Goal: Information Seeking & Learning: Learn about a topic

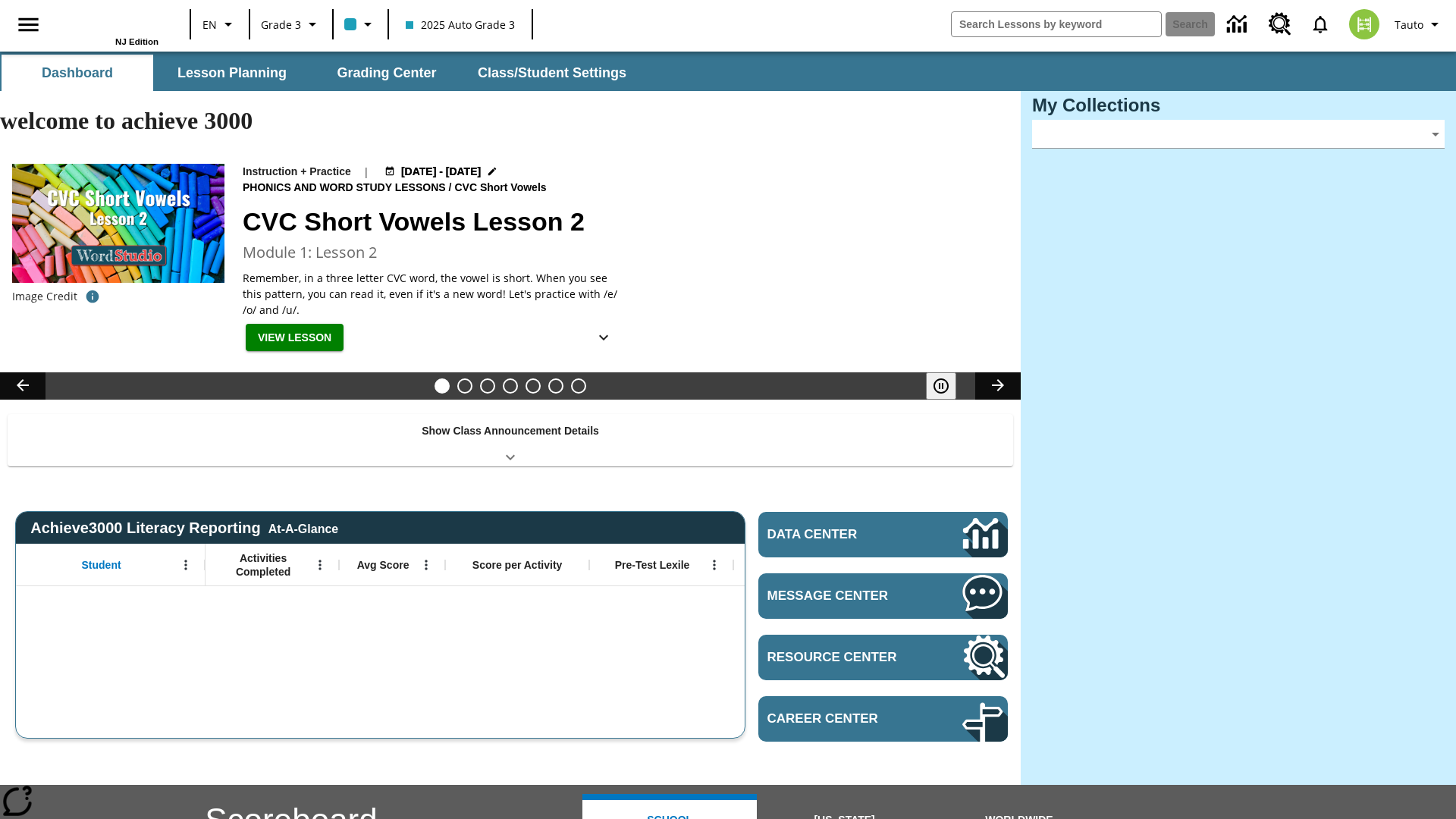
type input "-1"
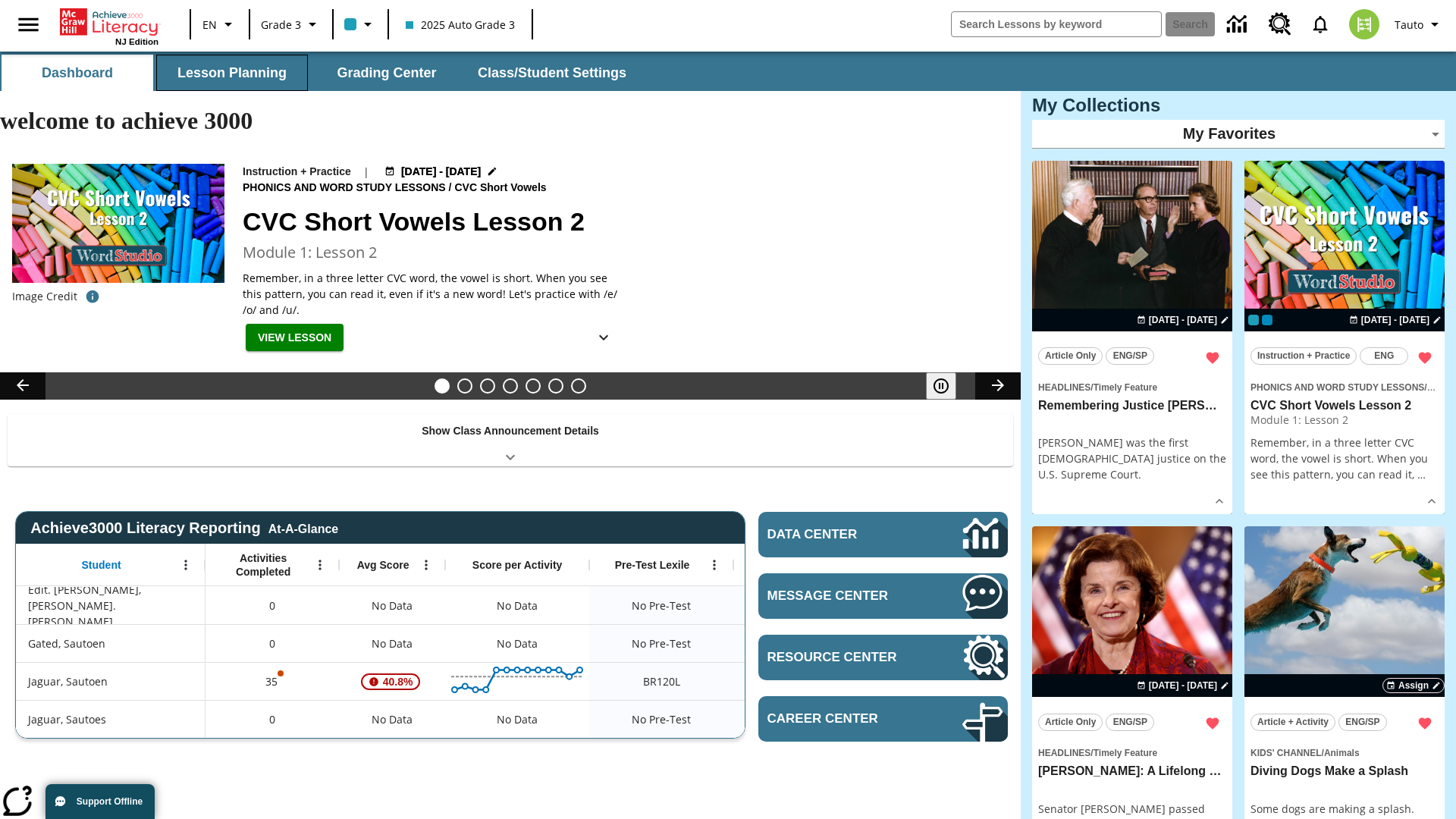
click at [232, 73] on button "Lesson Planning" at bounding box center [232, 72] width 152 height 36
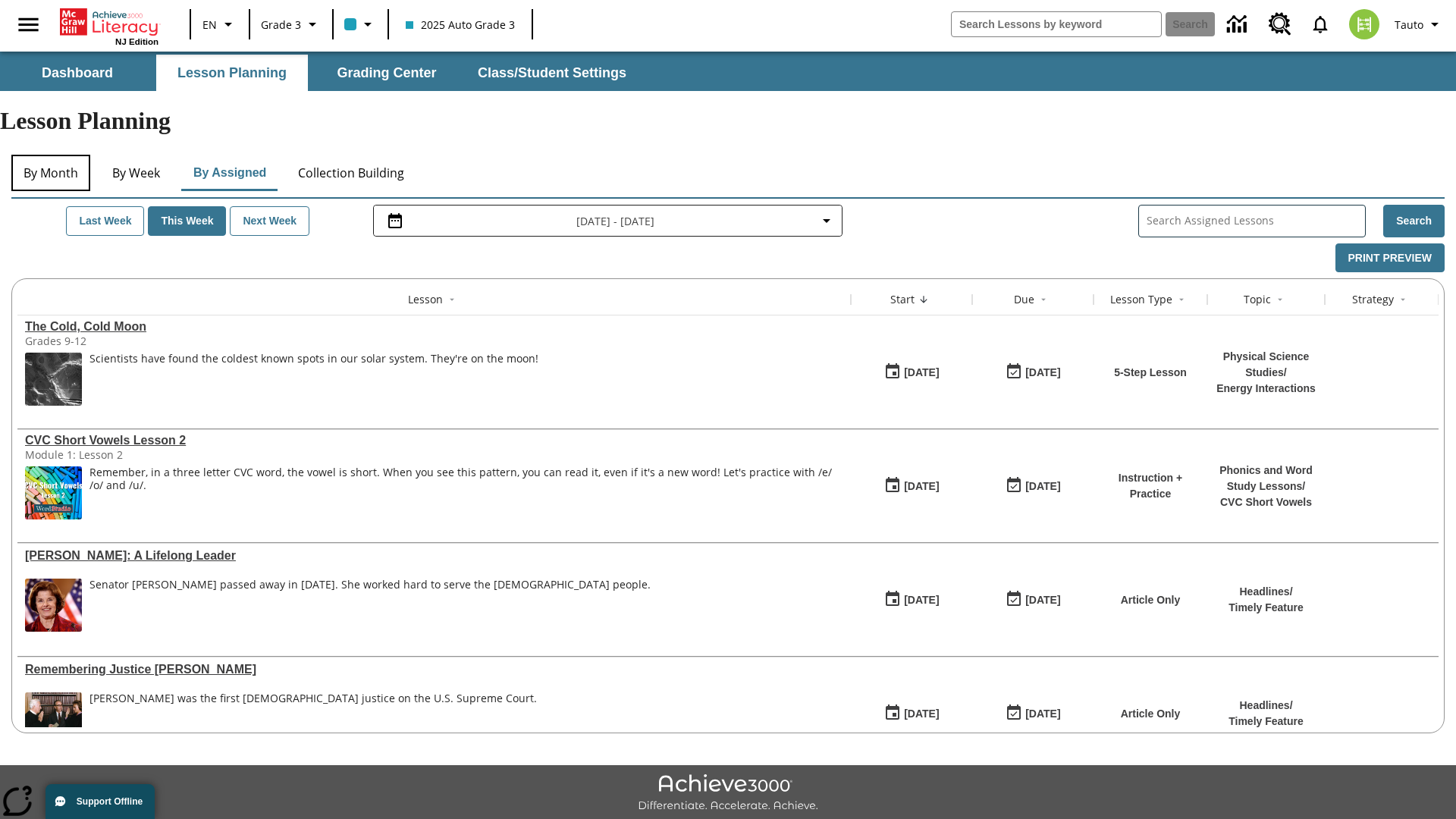
click at [51, 154] on button "By Month" at bounding box center [51, 172] width 79 height 36
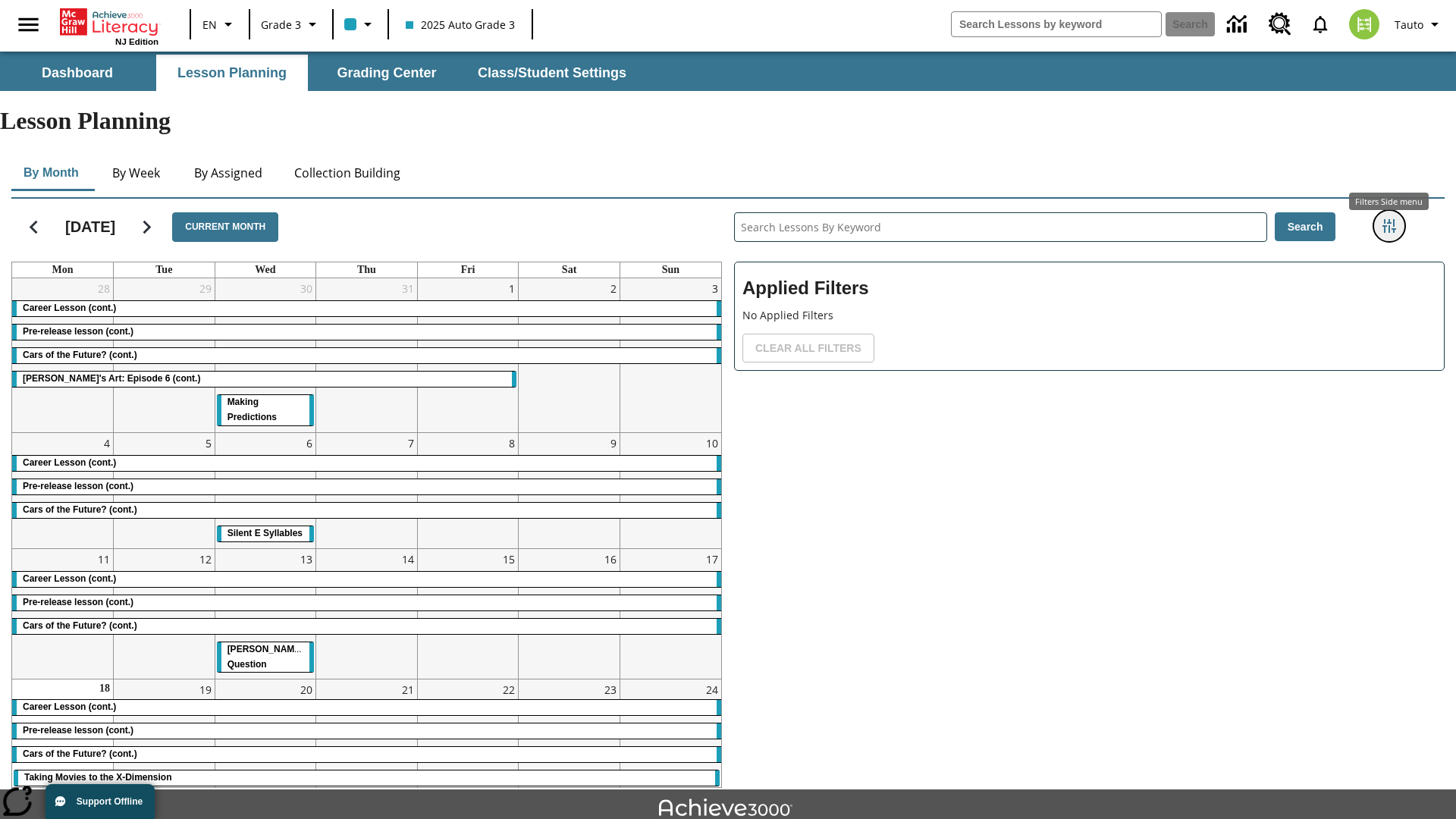
click at [1389, 219] on icon "Filters Side menu" at bounding box center [1389, 226] width 14 height 14
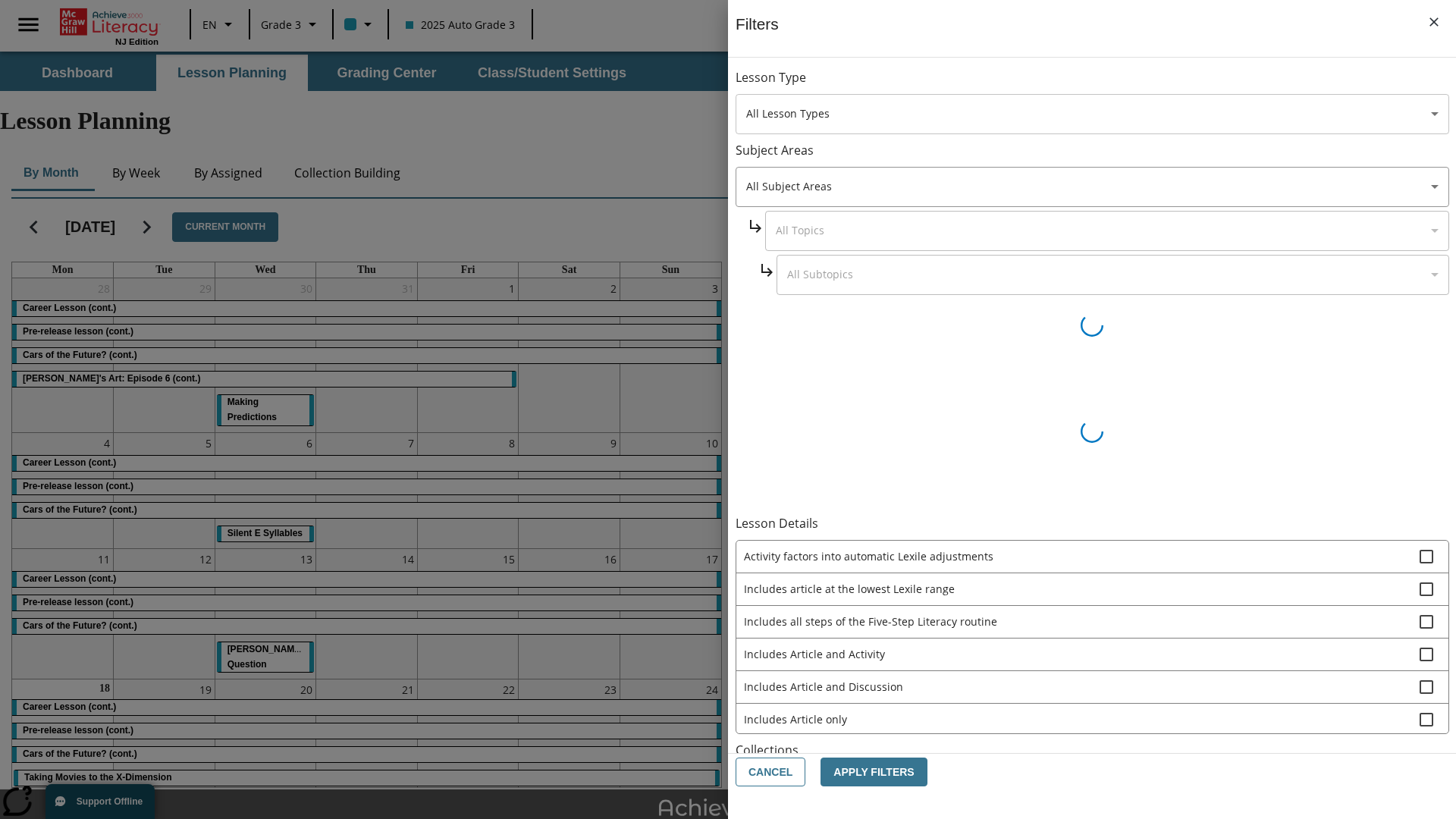
click at [1092, 114] on body "Skip to main content [GEOGRAPHIC_DATA] Edition EN Grade 3 2025 Auto Grade 3 Sea…" at bounding box center [728, 468] width 1456 height 835
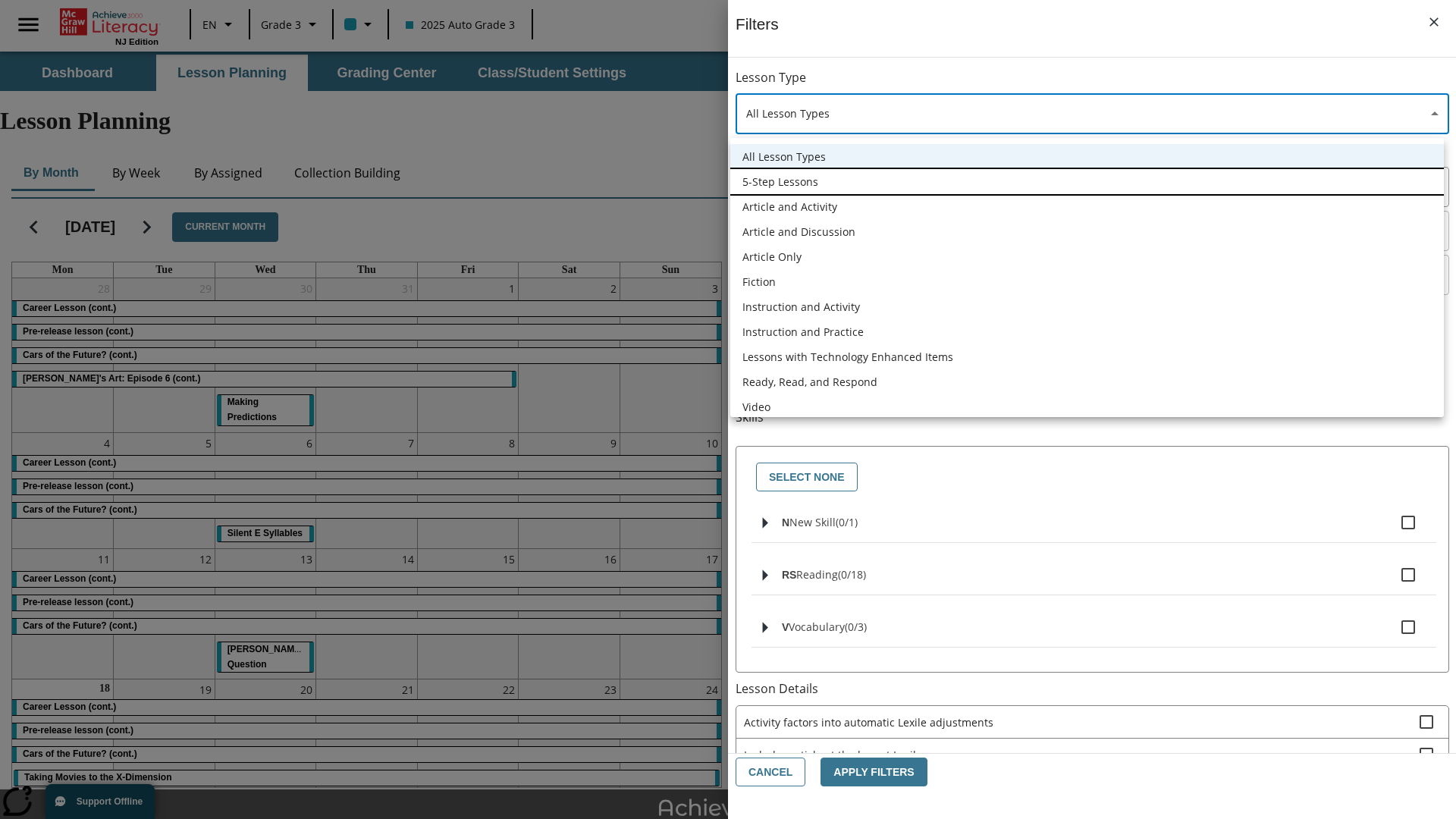
click at [1087, 181] on li "5-Step Lessons" at bounding box center [1088, 181] width 714 height 25
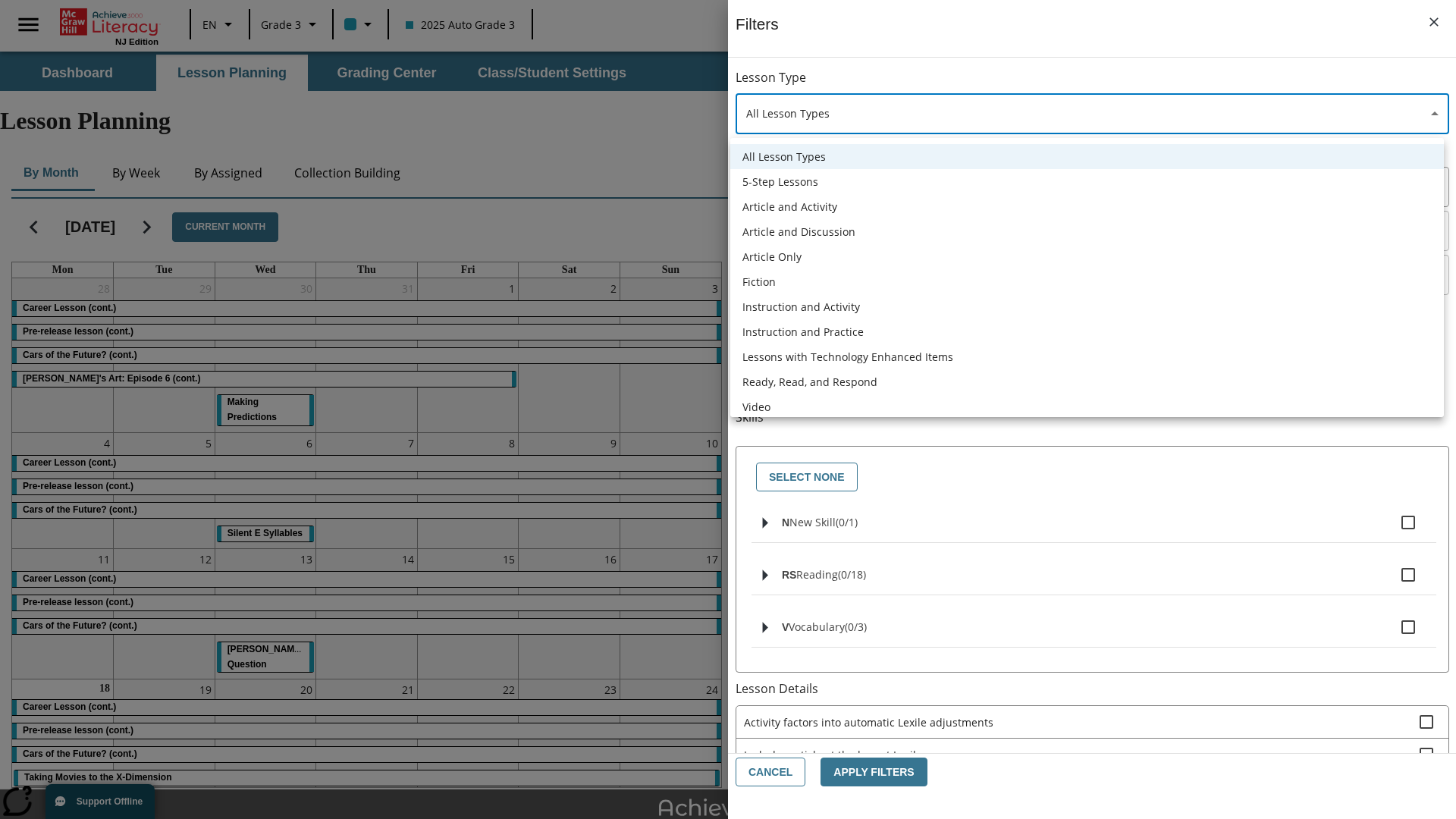
type input "1"
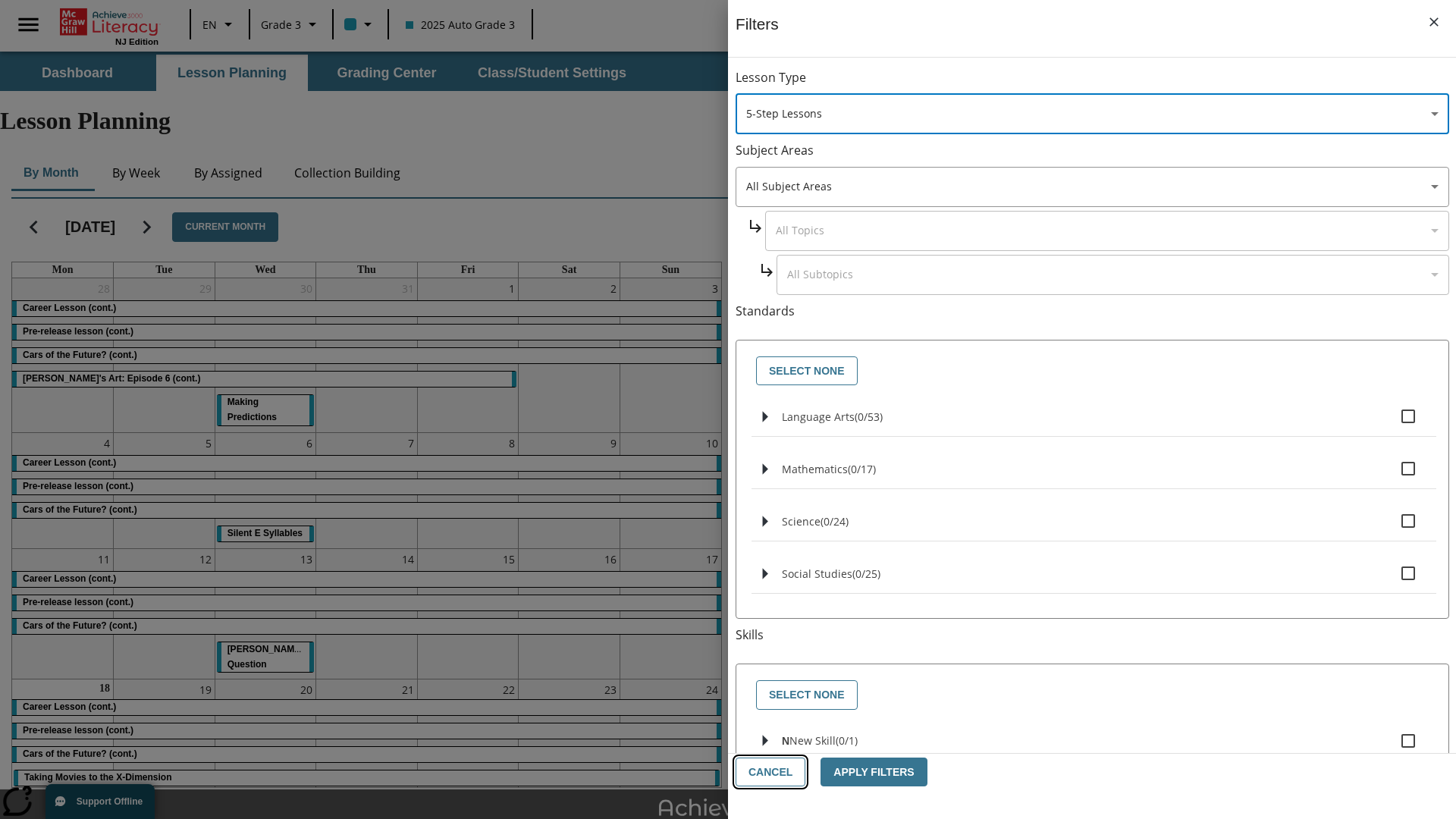
click at [769, 772] on button "Cancel" at bounding box center [770, 772] width 70 height 29
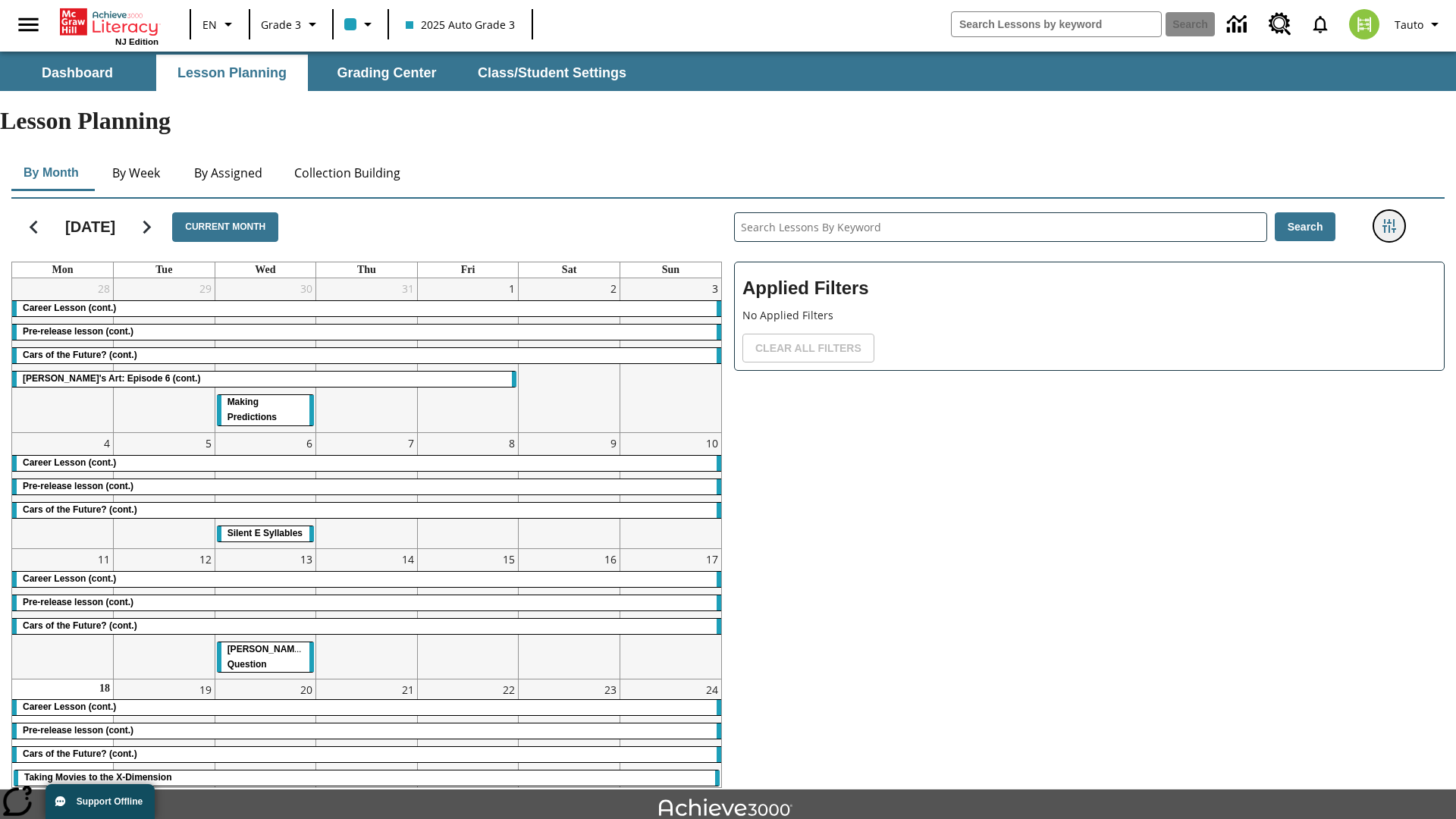
click at [1389, 219] on icon "Filters Side menu" at bounding box center [1389, 226] width 14 height 14
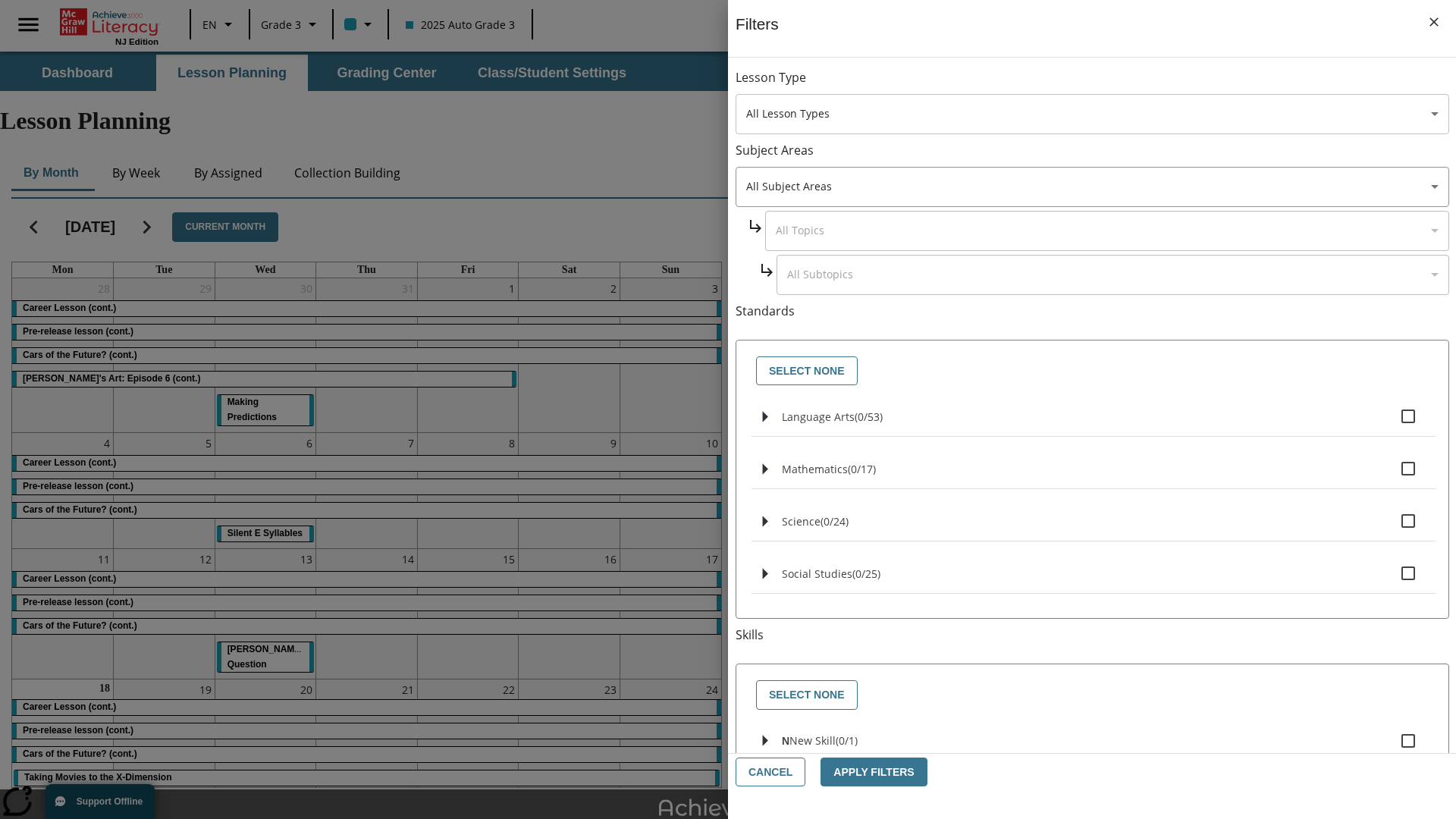
click at [1092, 114] on body "Skip to main content [GEOGRAPHIC_DATA] Edition EN Grade 3 2025 Auto Grade 3 Sea…" at bounding box center [728, 468] width 1456 height 835
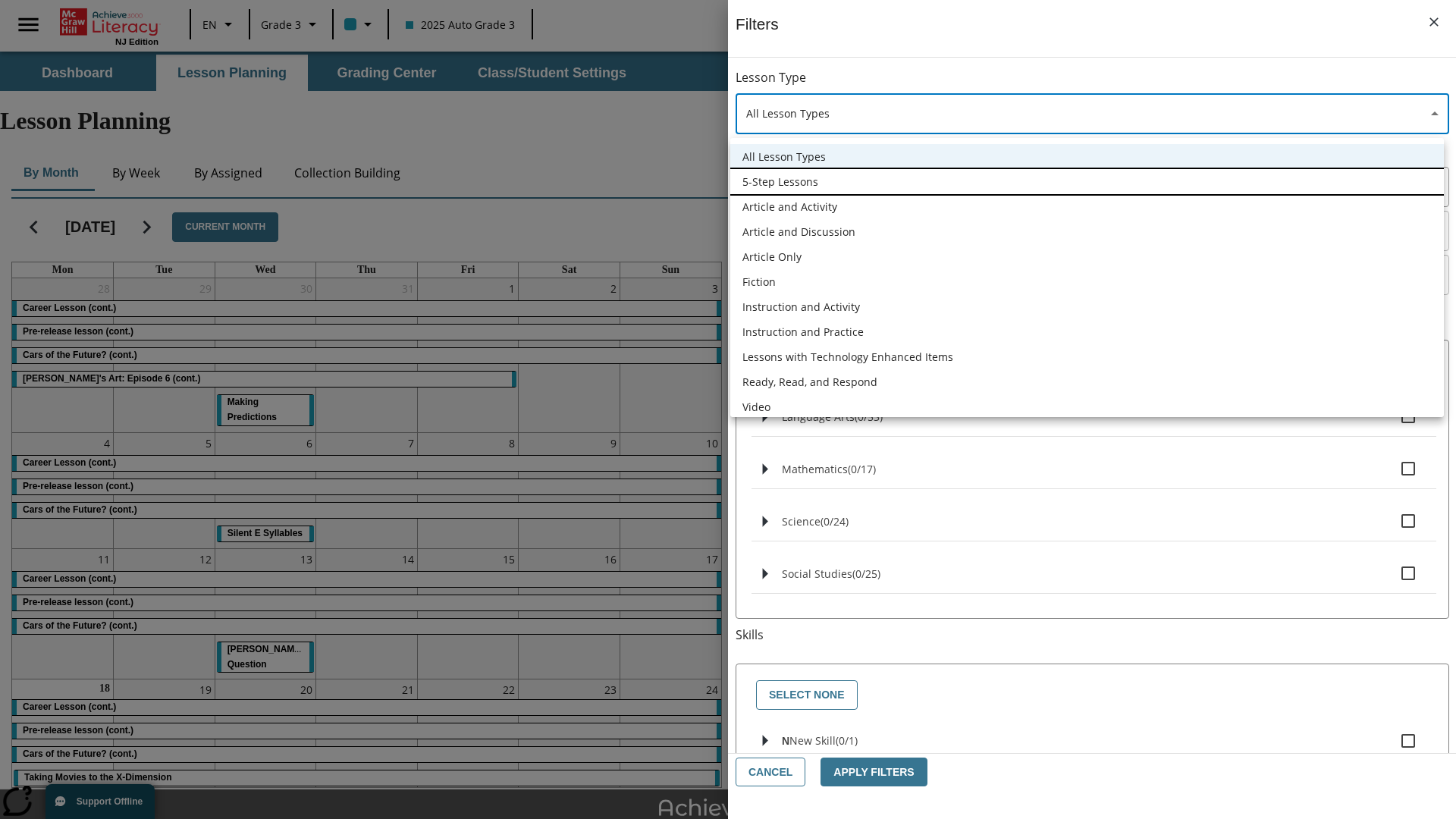
click at [1087, 181] on li "5-Step Lessons" at bounding box center [1088, 181] width 714 height 25
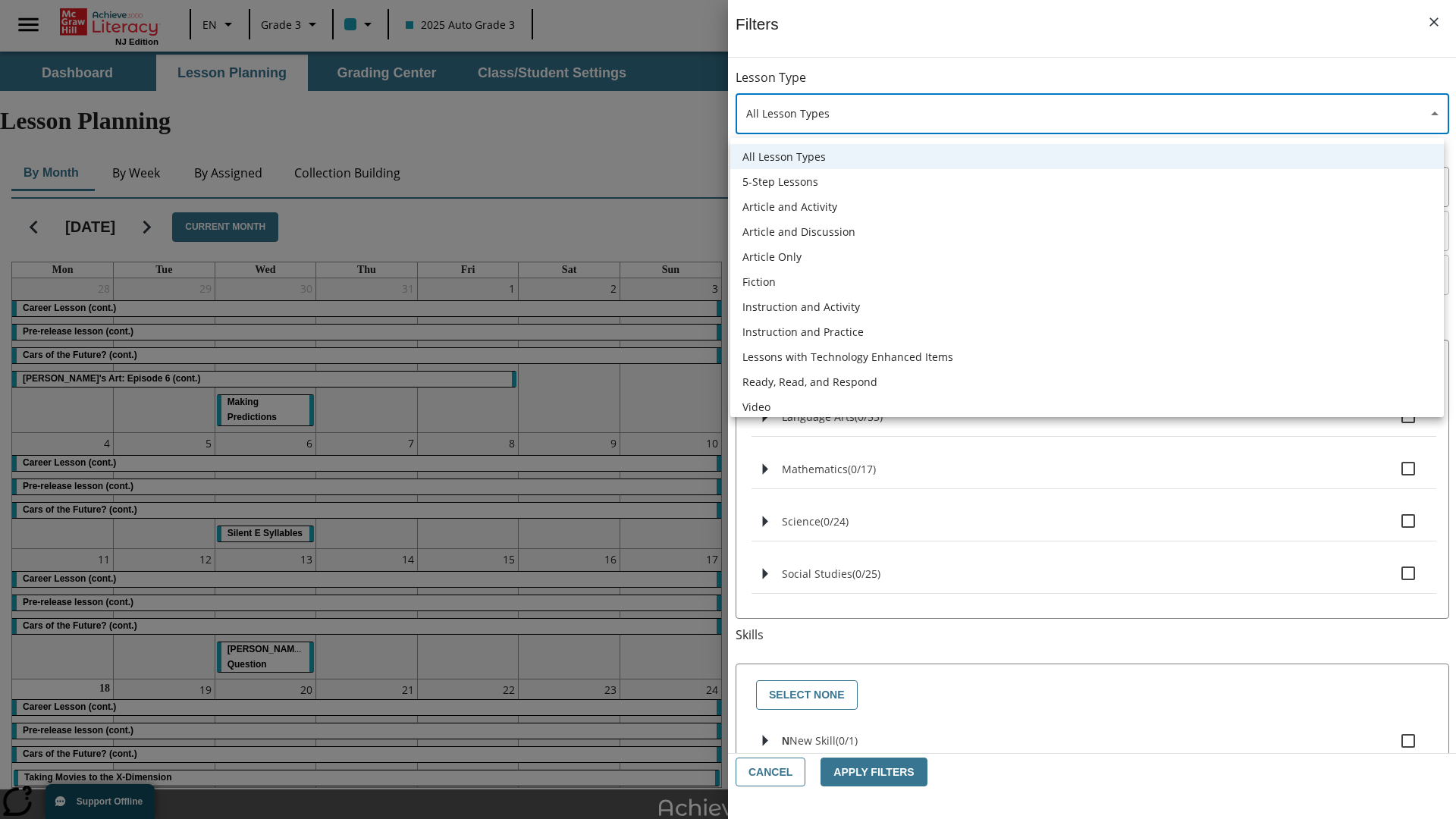
type input "1"
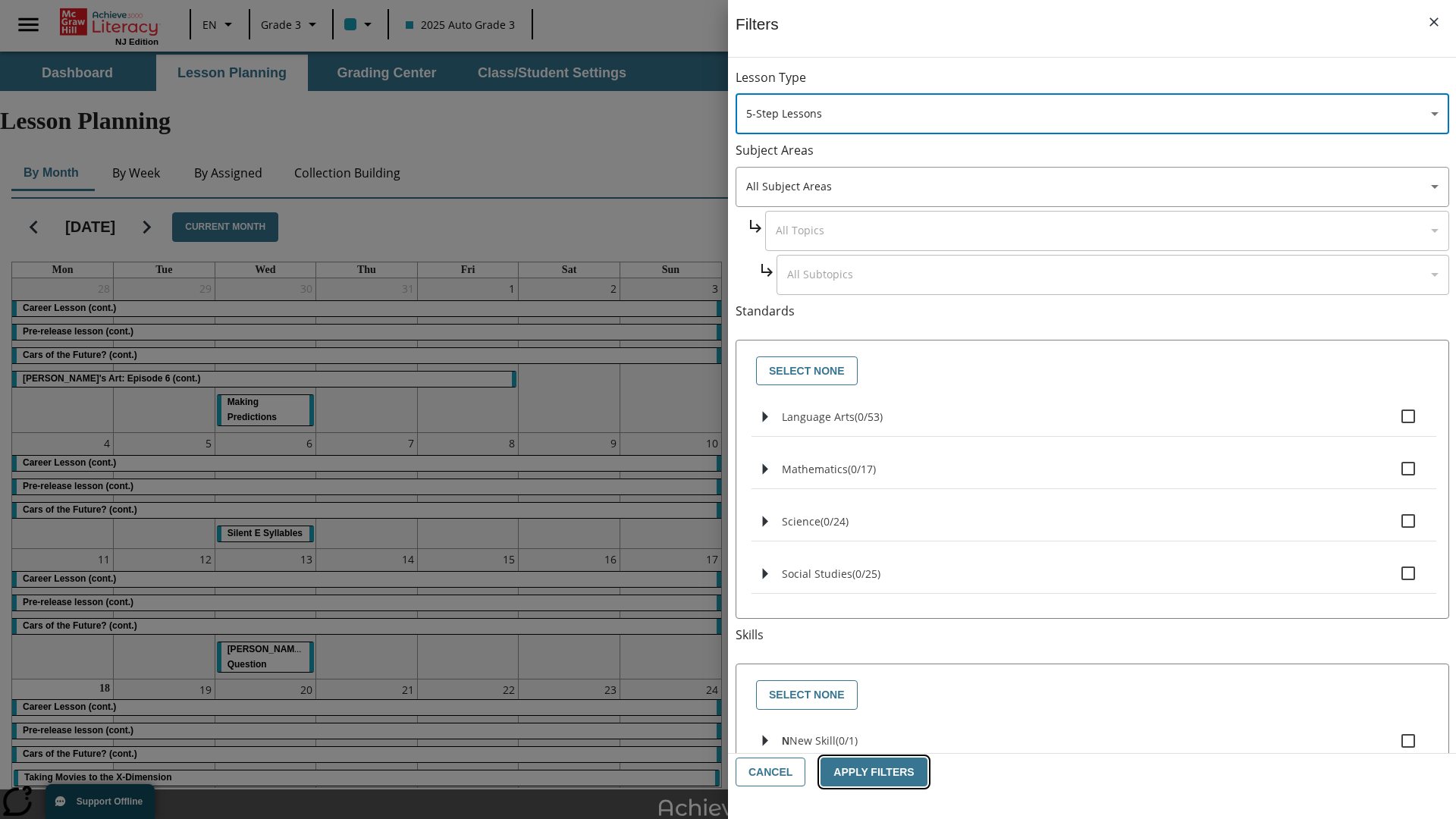
click at [868, 772] on button "Apply Filters" at bounding box center [873, 772] width 106 height 29
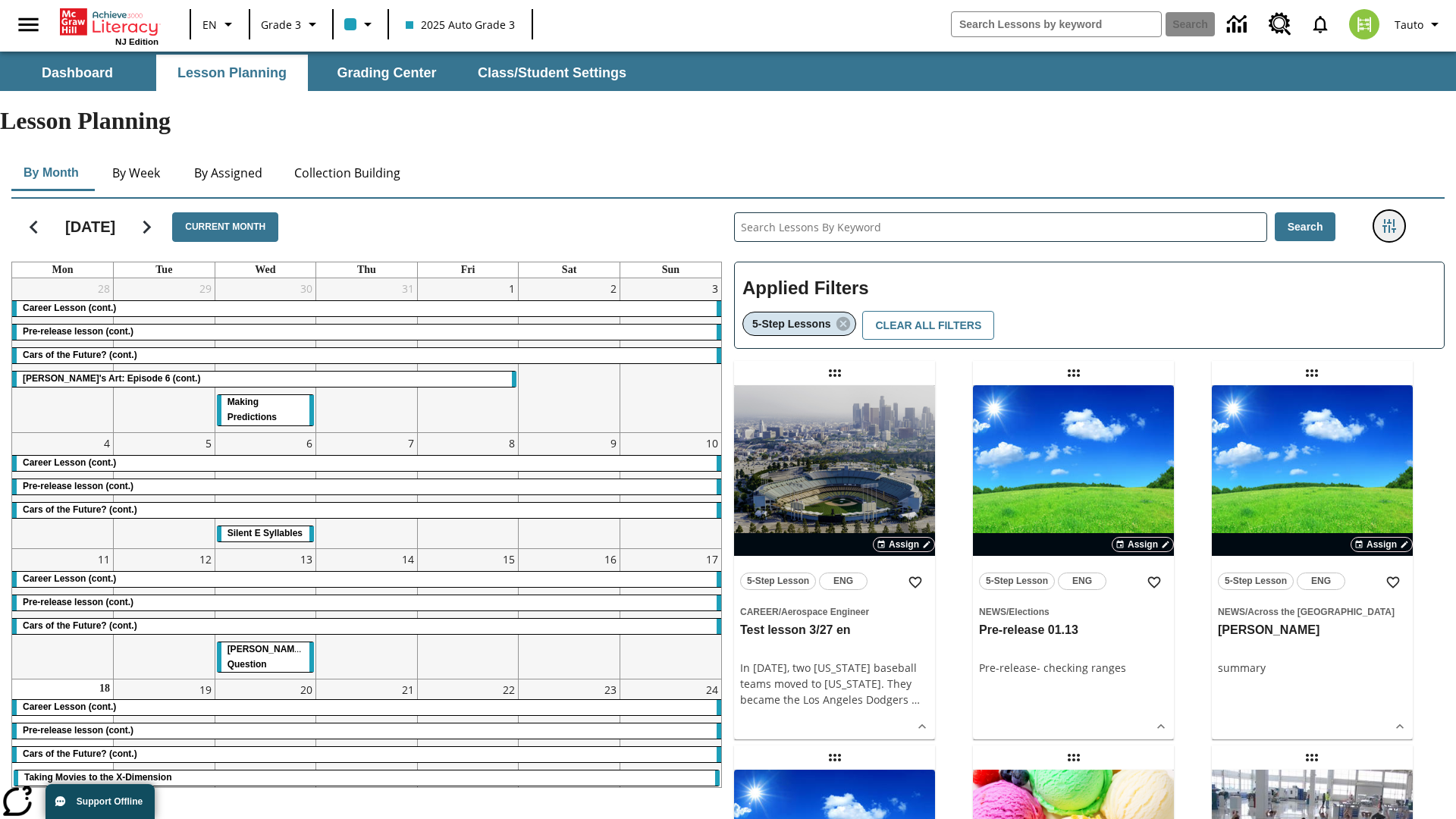
click at [1389, 219] on icon "Filters Side menu" at bounding box center [1389, 226] width 14 height 14
